Goal: Task Accomplishment & Management: Complete application form

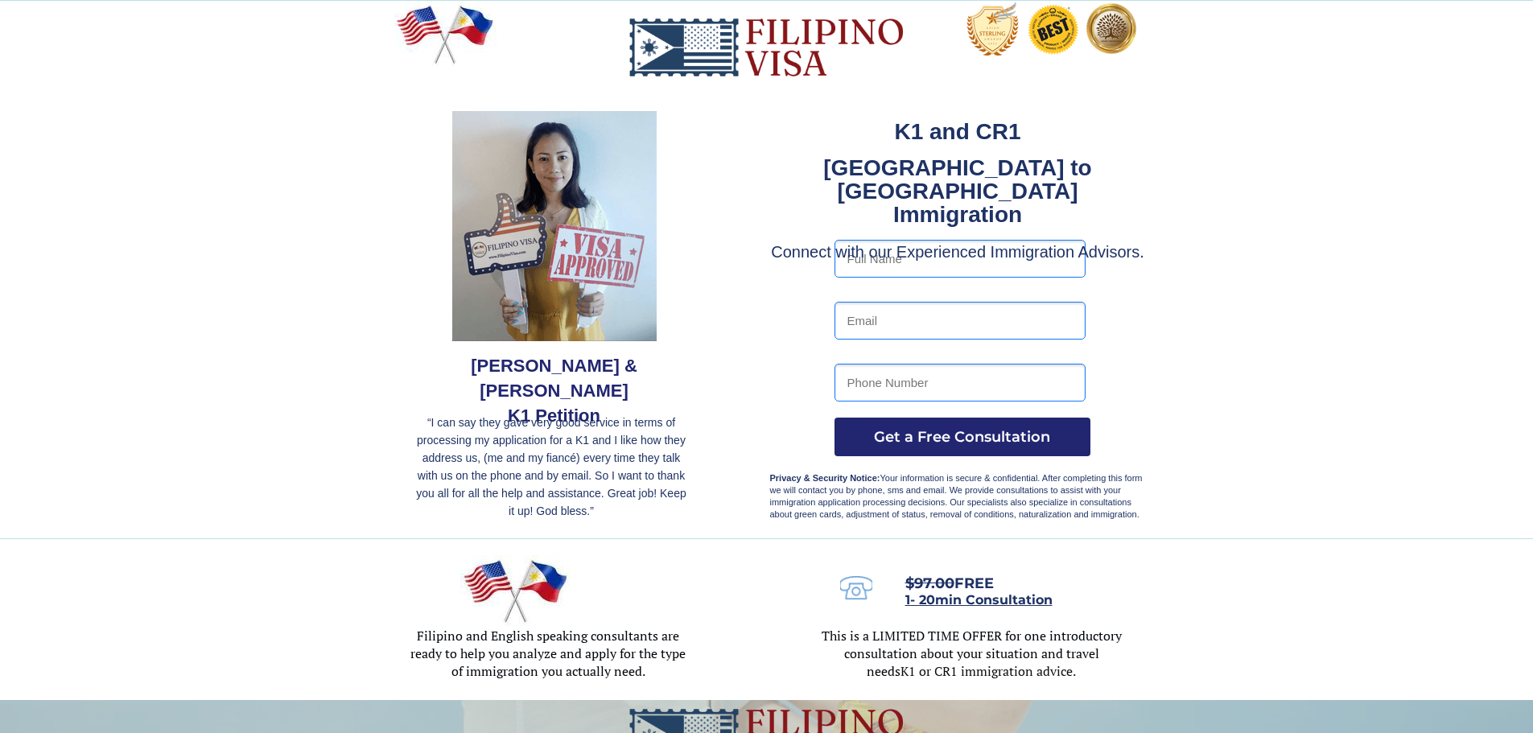
click at [924, 263] on input "text" at bounding box center [959, 259] width 251 height 38
type input "[PERSON_NAME]"
drag, startPoint x: 836, startPoint y: 292, endPoint x: 834, endPoint y: 301, distance: 9.0
click at [834, 300] on div at bounding box center [767, 269] width 758 height 537
click at [850, 323] on input "email" at bounding box center [959, 321] width 251 height 38
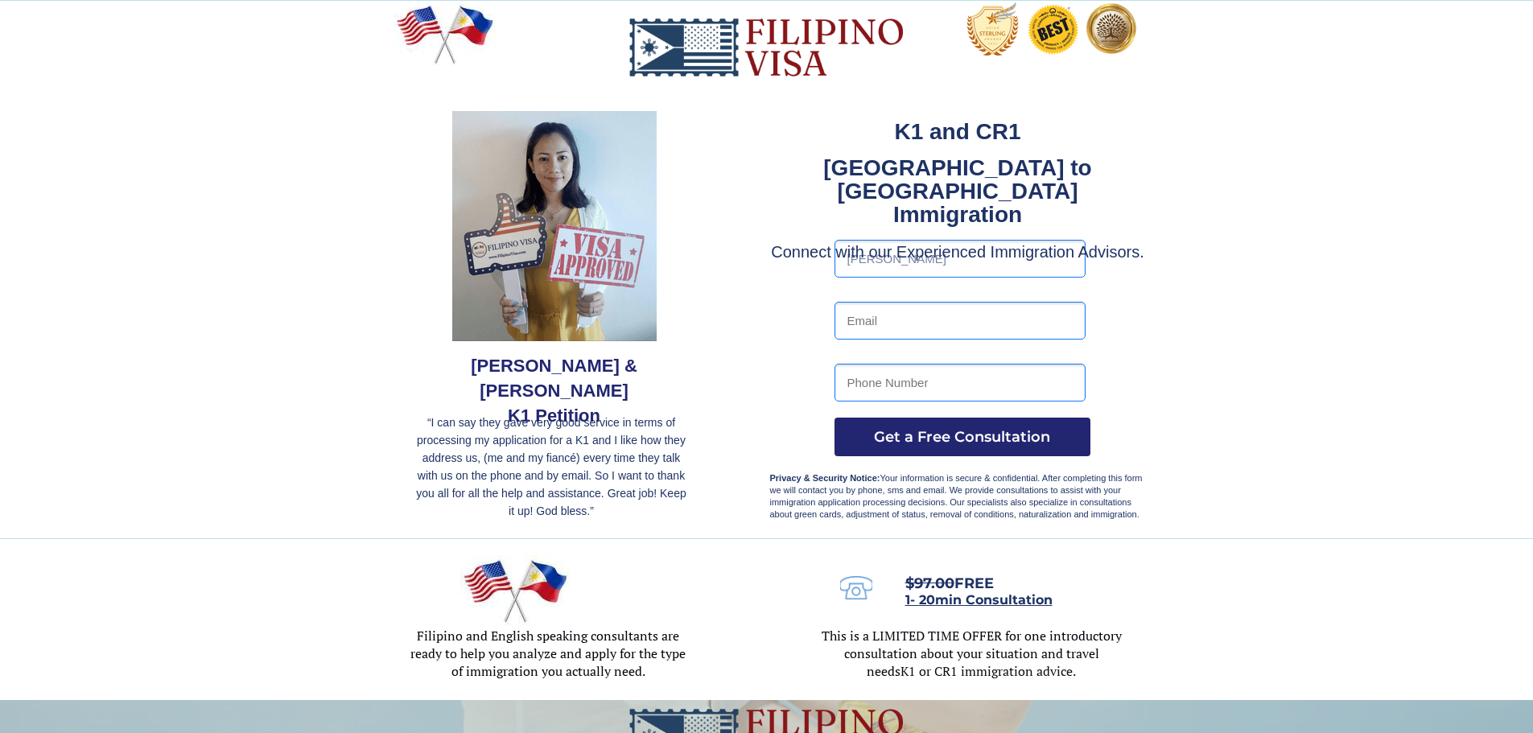
type input "[PERSON_NAME][EMAIL_ADDRESS][PERSON_NAME][DOMAIN_NAME]"
click at [932, 385] on input "tel" at bounding box center [959, 383] width 251 height 38
type input "[PHONE_NUMBER]"
click at [948, 437] on span "Get a Free Consultation" at bounding box center [962, 437] width 256 height 18
